Goal: Navigation & Orientation: Go to known website

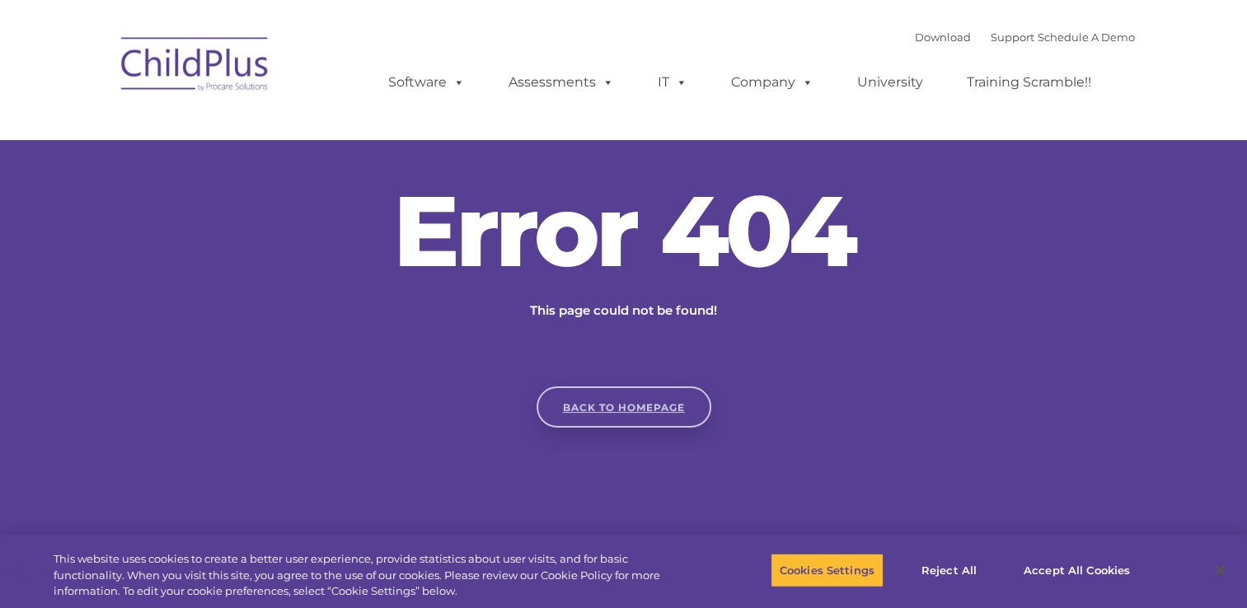
click at [607, 397] on link "Back to homepage" at bounding box center [623, 407] width 175 height 41
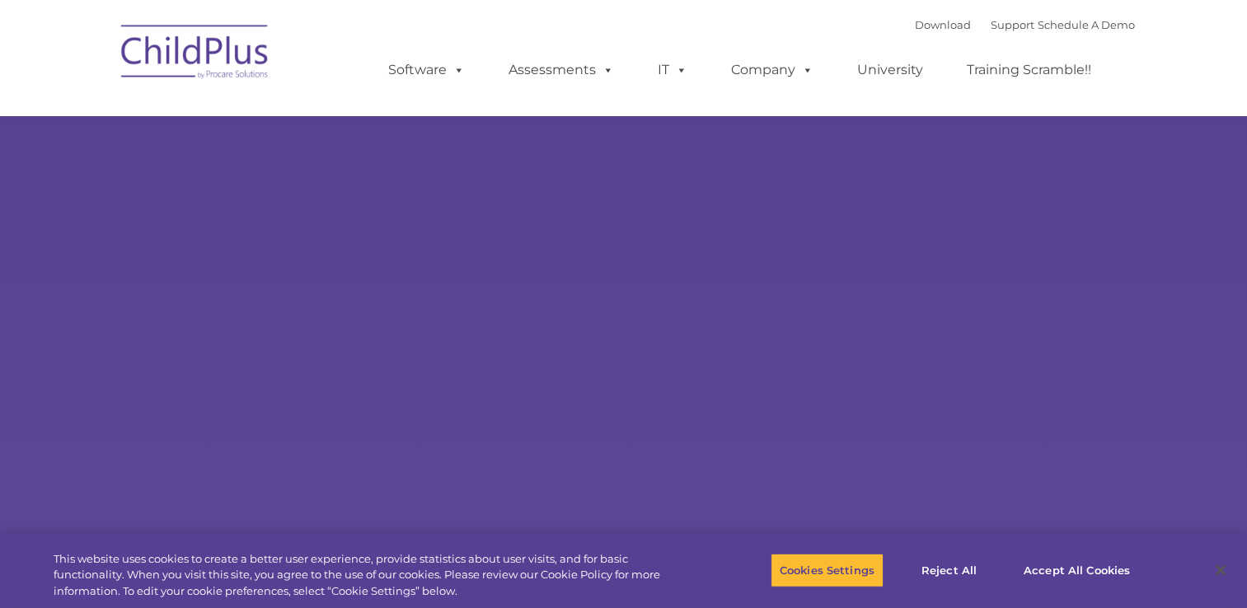
type input ""
select select "MEDIUM"
